Goal: Use online tool/utility: Utilize a website feature to perform a specific function

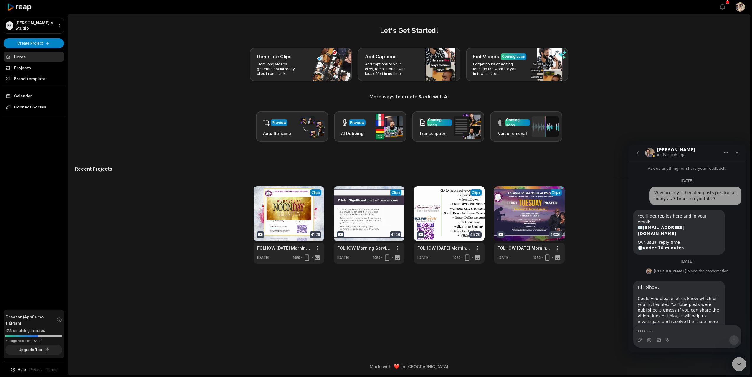
scroll to position [386, 0]
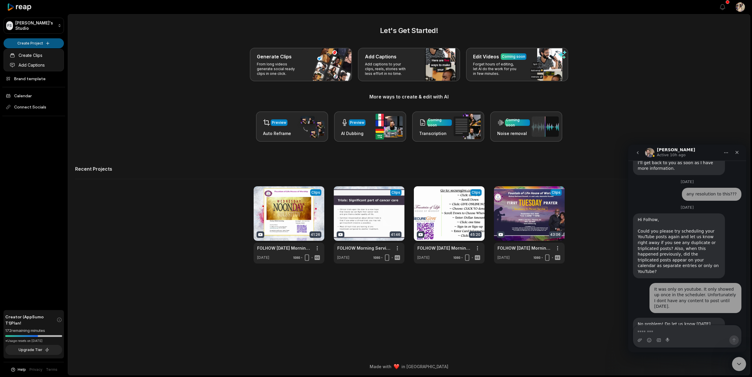
click at [35, 44] on html "FS [PERSON_NAME]'s Studio Create Project Home Projects Brand template Calendar …" at bounding box center [376, 188] width 752 height 377
click at [36, 40] on html "FS [PERSON_NAME]'s Studio Create Project Home Projects Brand template Calendar …" at bounding box center [376, 188] width 752 height 377
click at [21, 9] on icon at bounding box center [19, 7] width 25 height 8
click at [22, 6] on icon at bounding box center [19, 7] width 25 height 8
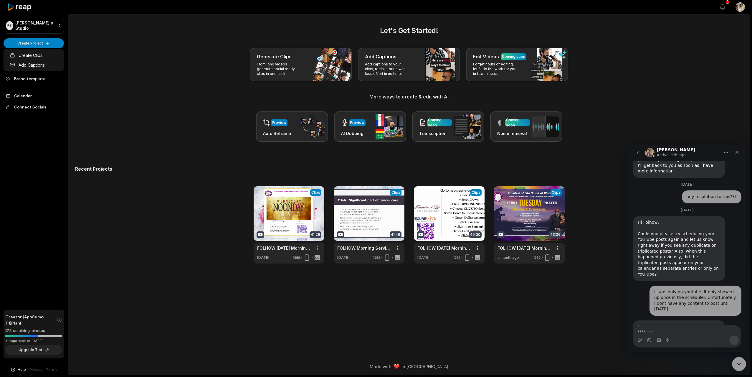
scroll to position [386, 0]
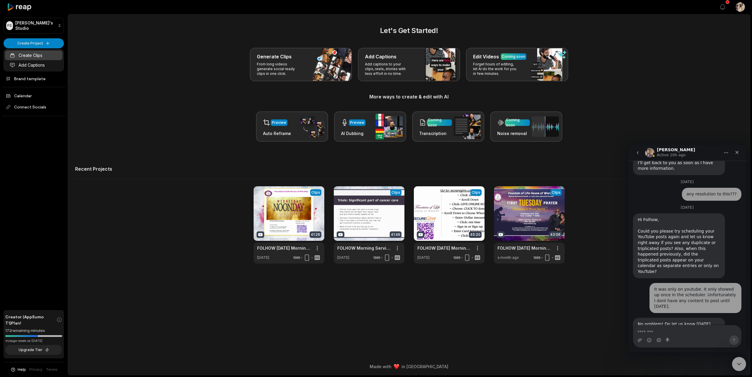
click at [39, 54] on link "Create Clips" at bounding box center [33, 55] width 57 height 10
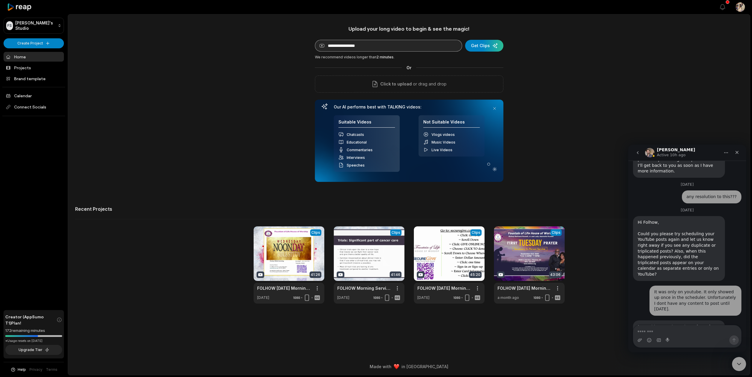
scroll to position [386, 0]
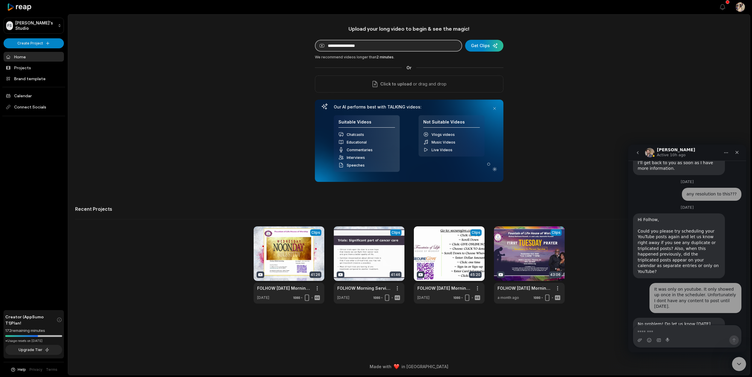
paste input "**********"
type input "**********"
click at [477, 46] on div "submit" at bounding box center [484, 46] width 38 height 12
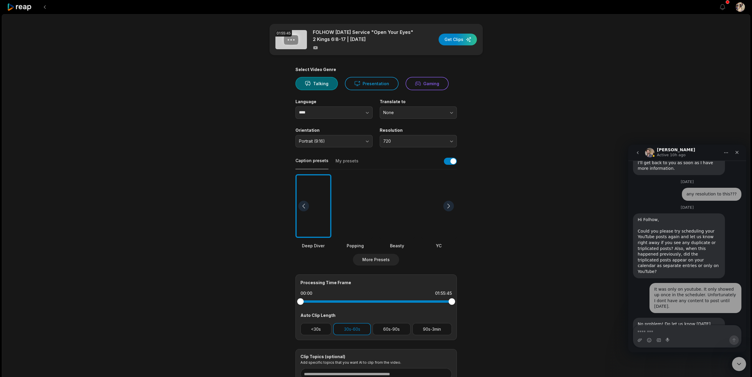
click at [376, 84] on button "Presentation" at bounding box center [372, 83] width 54 height 13
click at [393, 139] on span "720" at bounding box center [414, 140] width 62 height 5
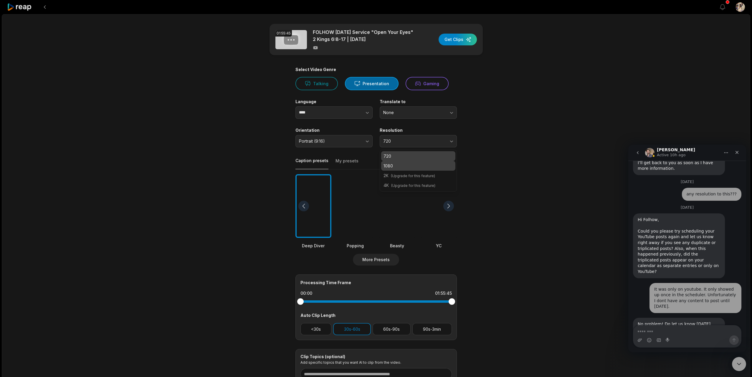
click at [395, 163] on p "1080" at bounding box center [418, 166] width 70 height 6
click at [402, 198] on div at bounding box center [397, 206] width 36 height 64
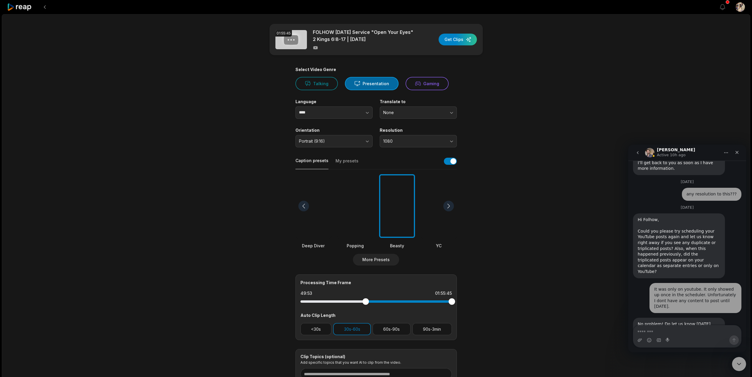
drag, startPoint x: 300, startPoint y: 304, endPoint x: 364, endPoint y: 303, distance: 63.9
click at [365, 303] on div at bounding box center [365, 301] width 6 height 6
drag, startPoint x: 452, startPoint y: 300, endPoint x: 427, endPoint y: 300, distance: 24.7
click at [427, 300] on div at bounding box center [427, 301] width 6 height 6
click at [460, 41] on div "button" at bounding box center [458, 40] width 38 height 12
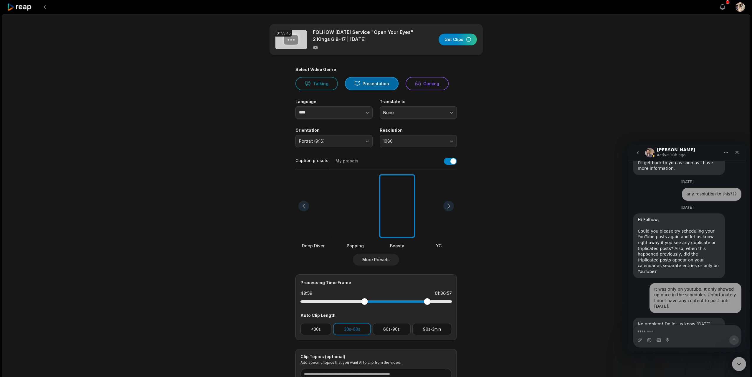
click at [724, 7] on icon "button" at bounding box center [722, 7] width 7 height 7
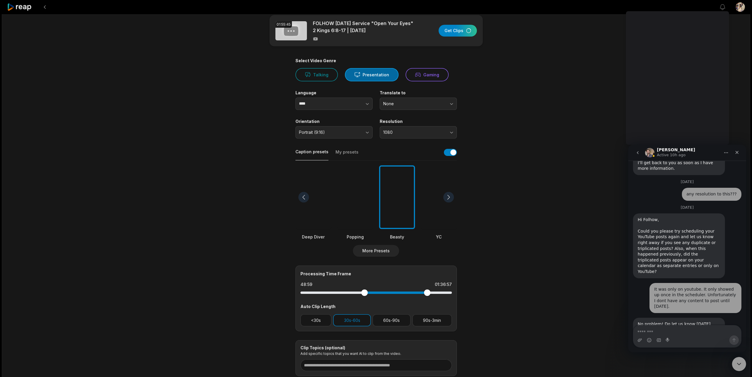
scroll to position [10, 0]
